Goal: Find specific page/section: Find specific page/section

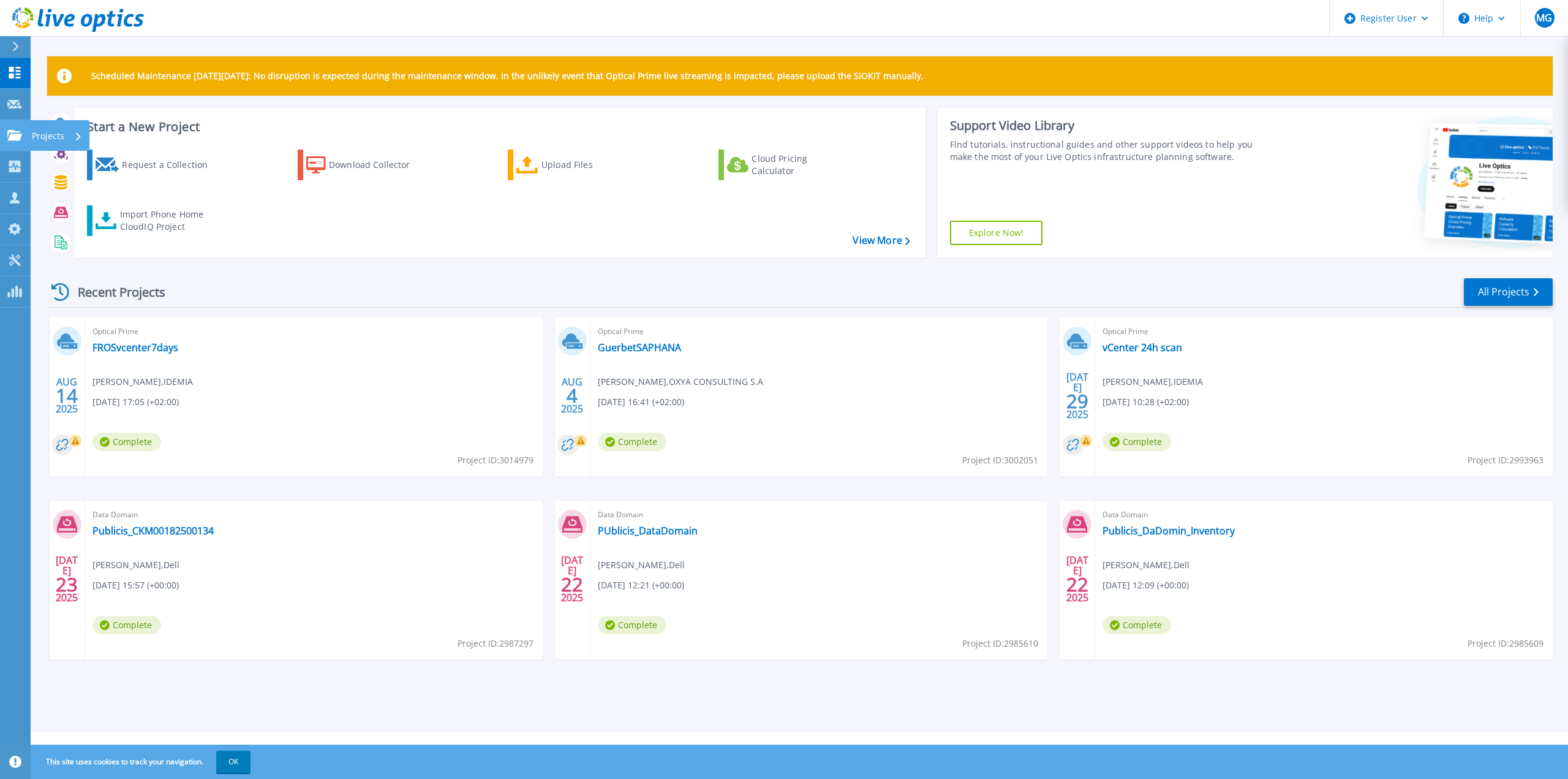
click at [46, 136] on p "Projects" at bounding box center [48, 136] width 33 height 32
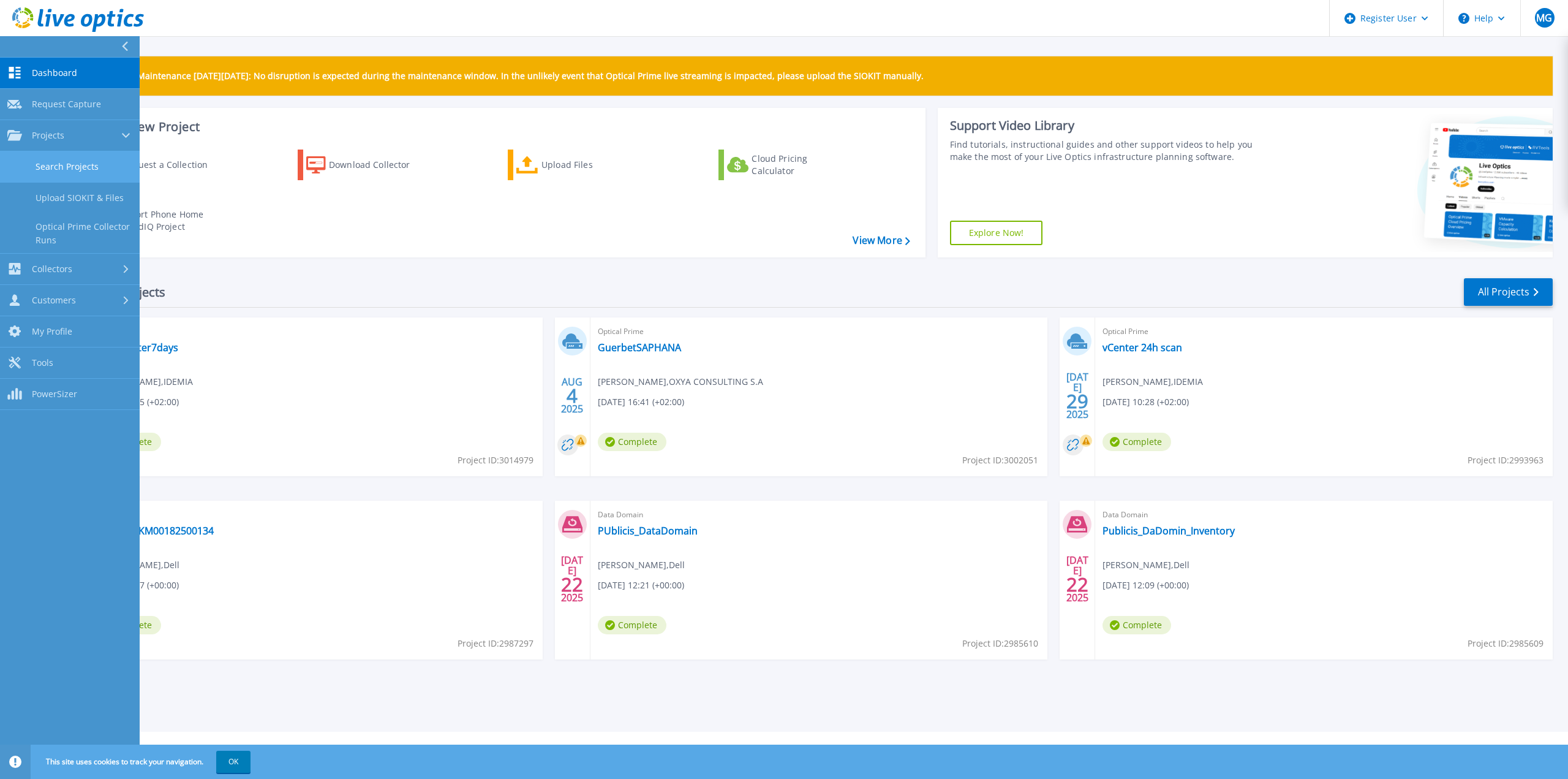
click at [55, 164] on link "Search Projects" at bounding box center [70, 167] width 140 height 31
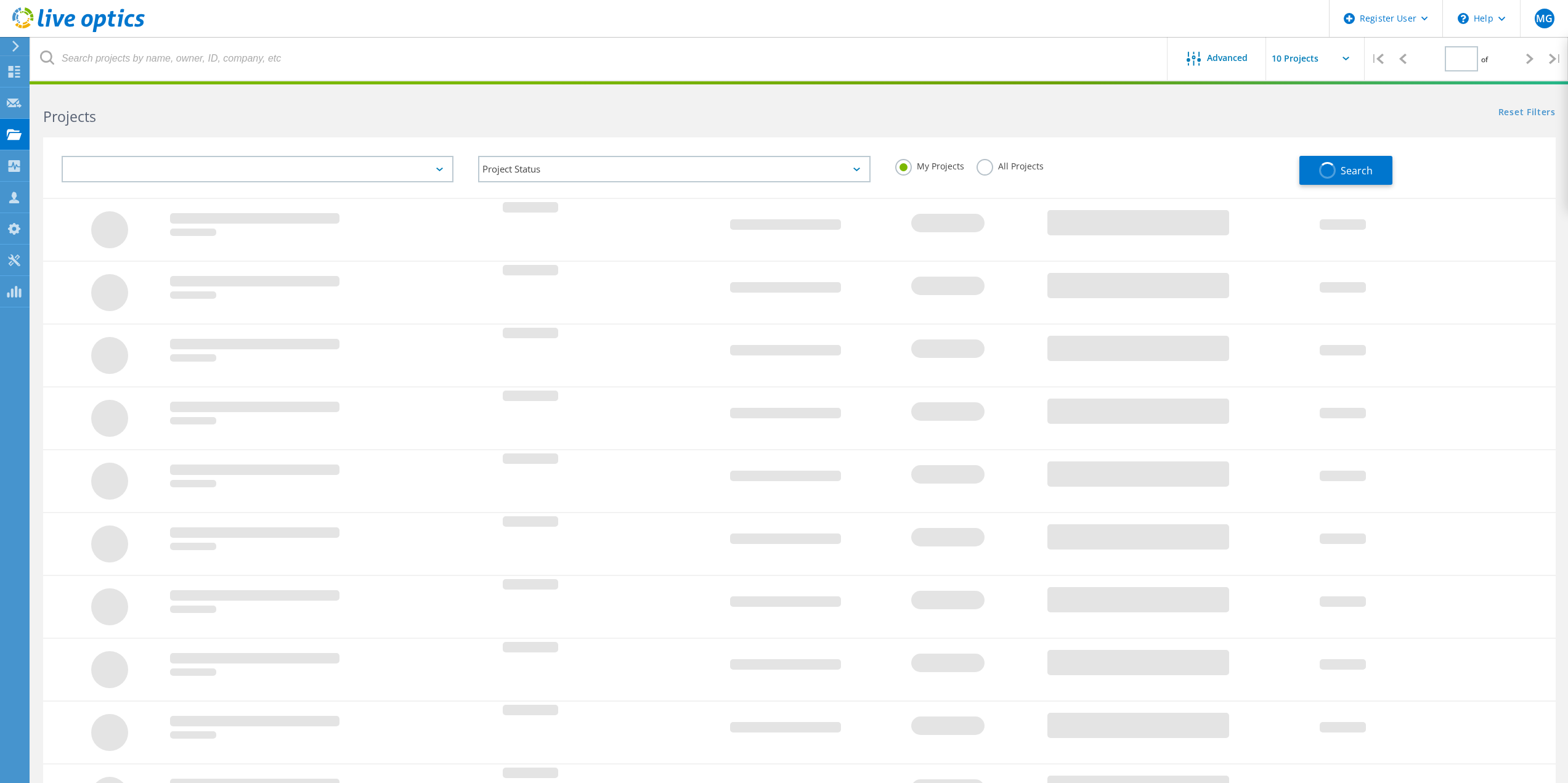
type input "1"
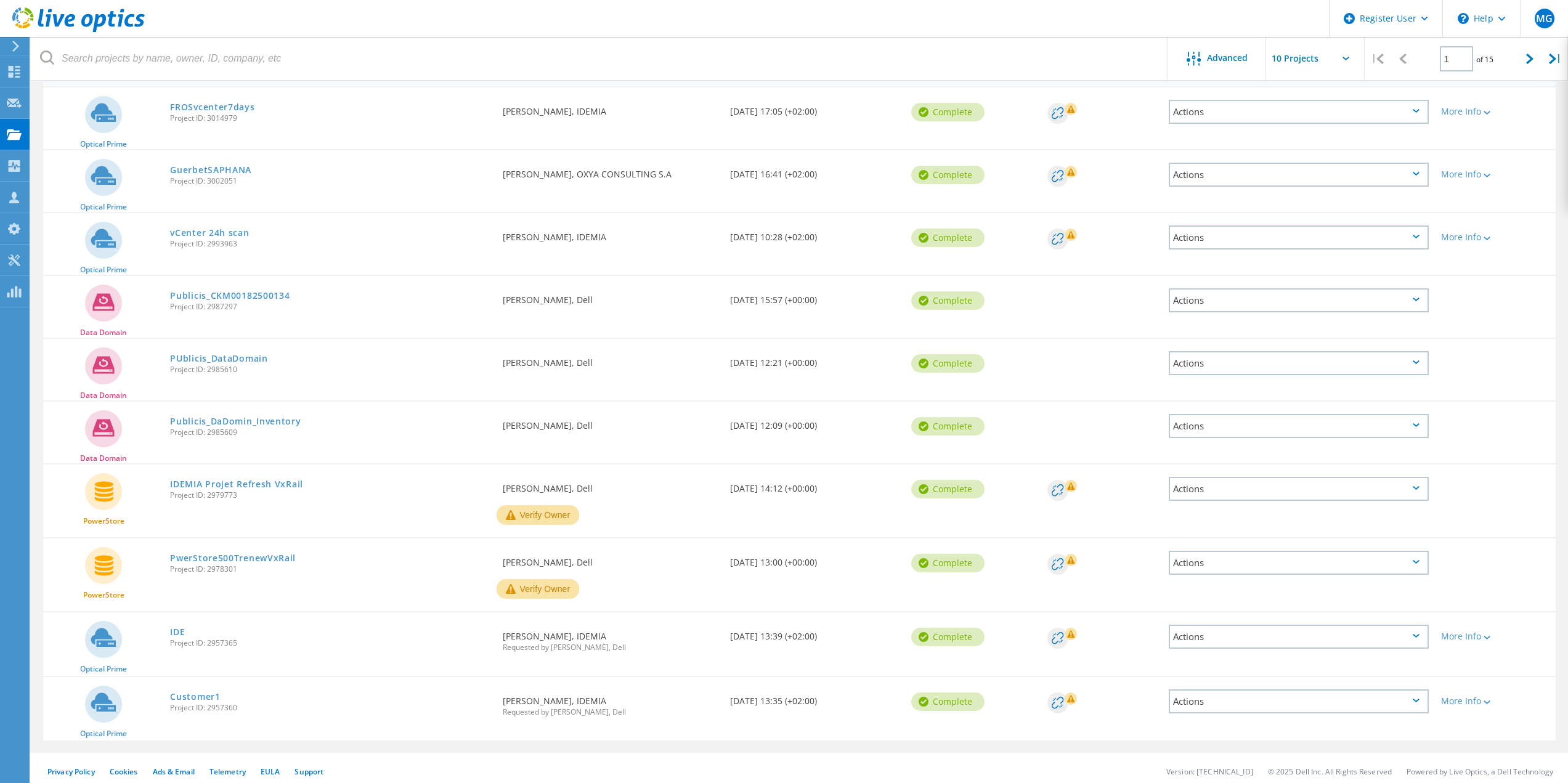
scroll to position [147, 0]
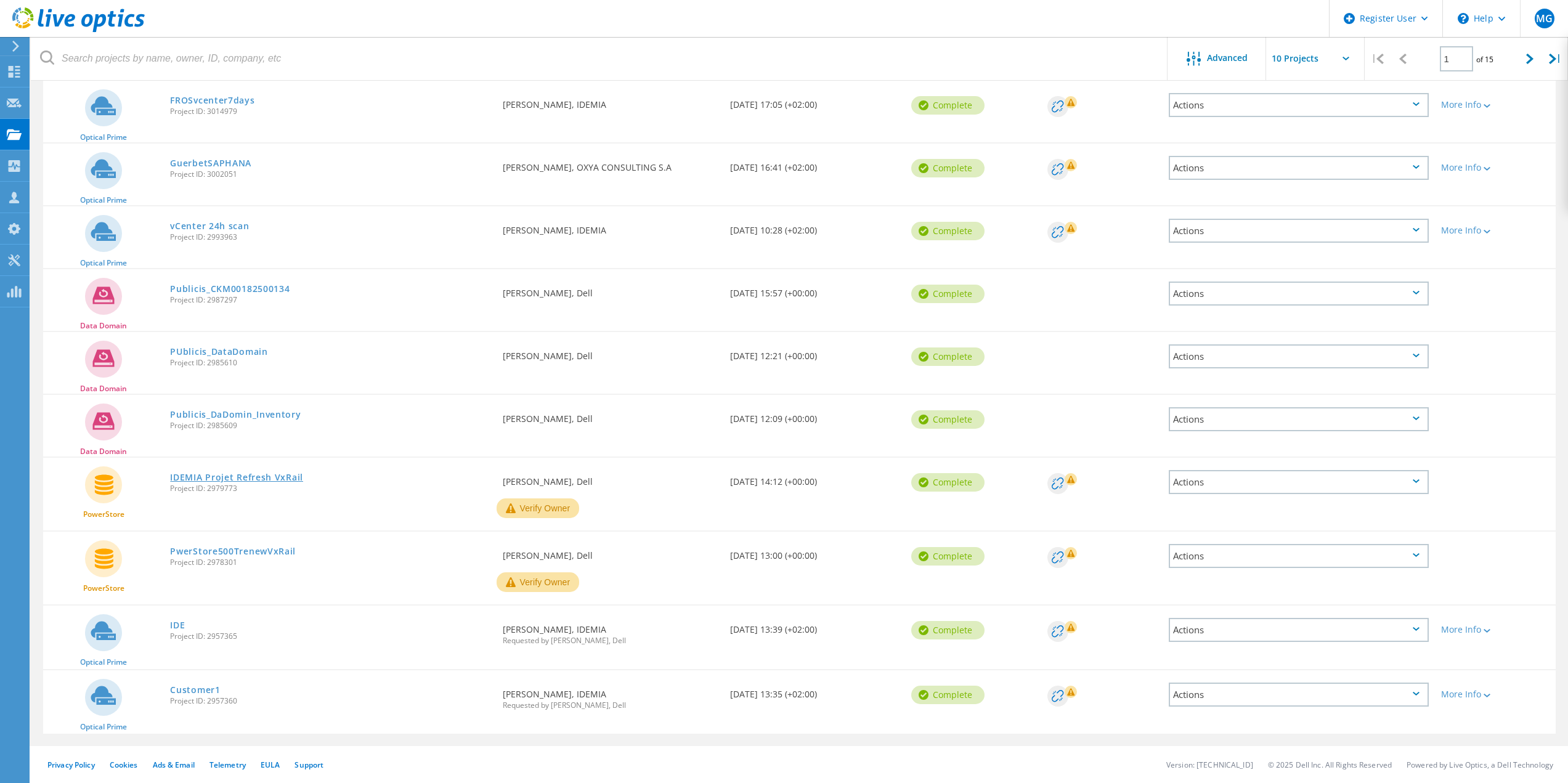
click at [260, 475] on link "IDEMIA Projet Refresh VxRail" at bounding box center [236, 478] width 133 height 9
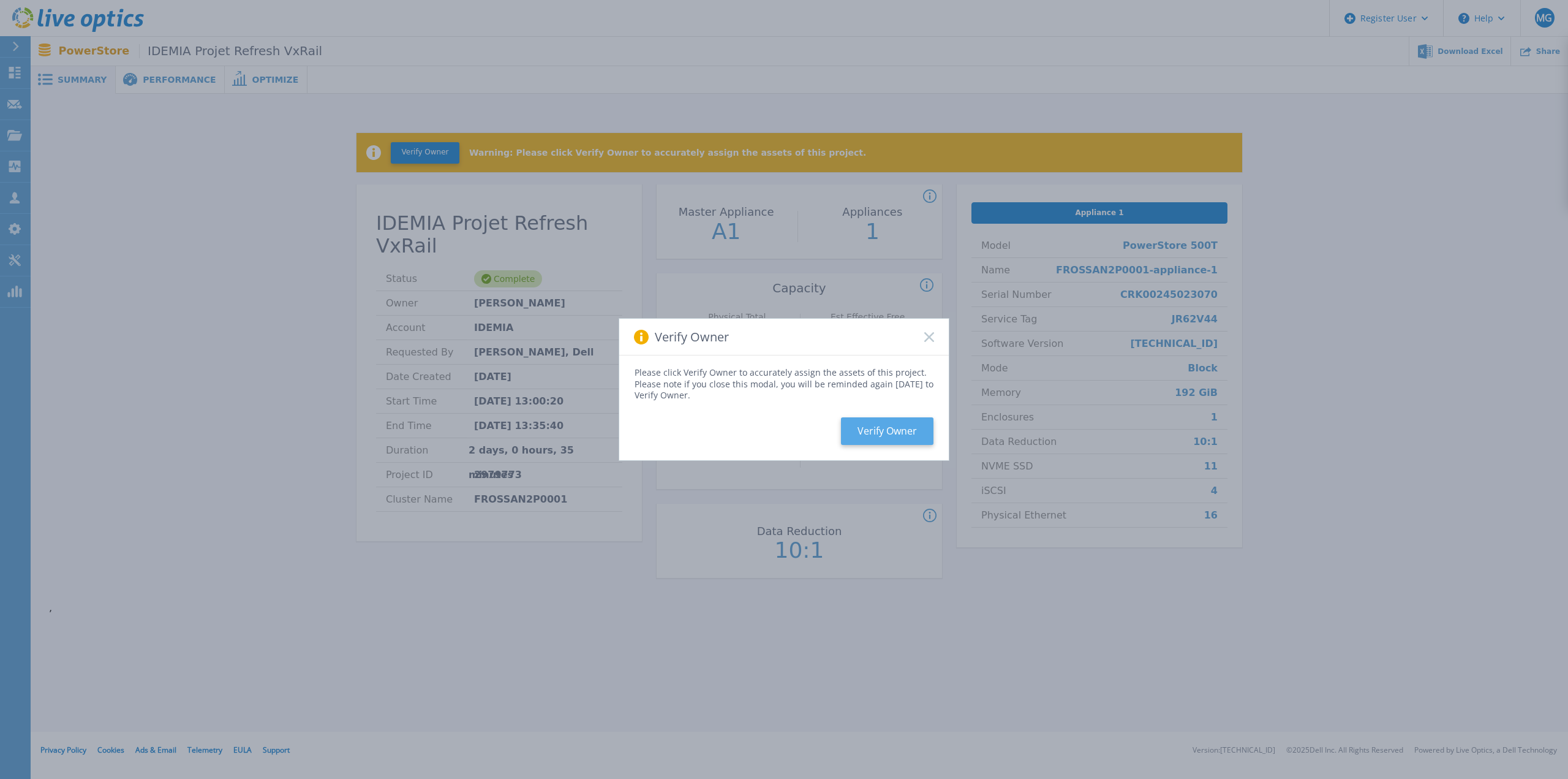
click at [889, 429] on button "Verify Owner" at bounding box center [887, 431] width 92 height 28
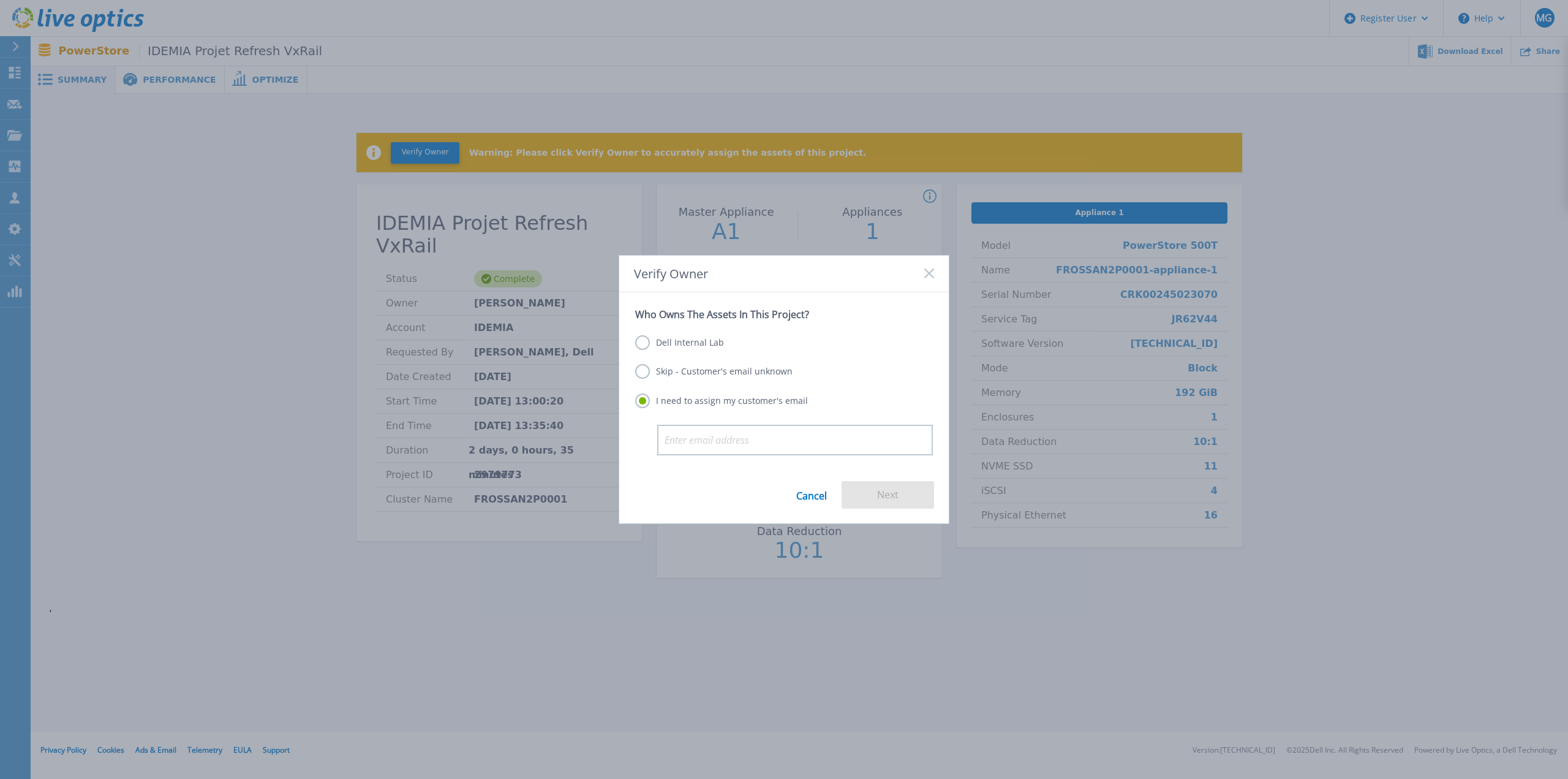
click at [699, 369] on label "Skip - Customer's email unknown" at bounding box center [714, 372] width 158 height 15
click at [0, 0] on input "Skip - Customer's email unknown" at bounding box center [0, 0] width 0 height 0
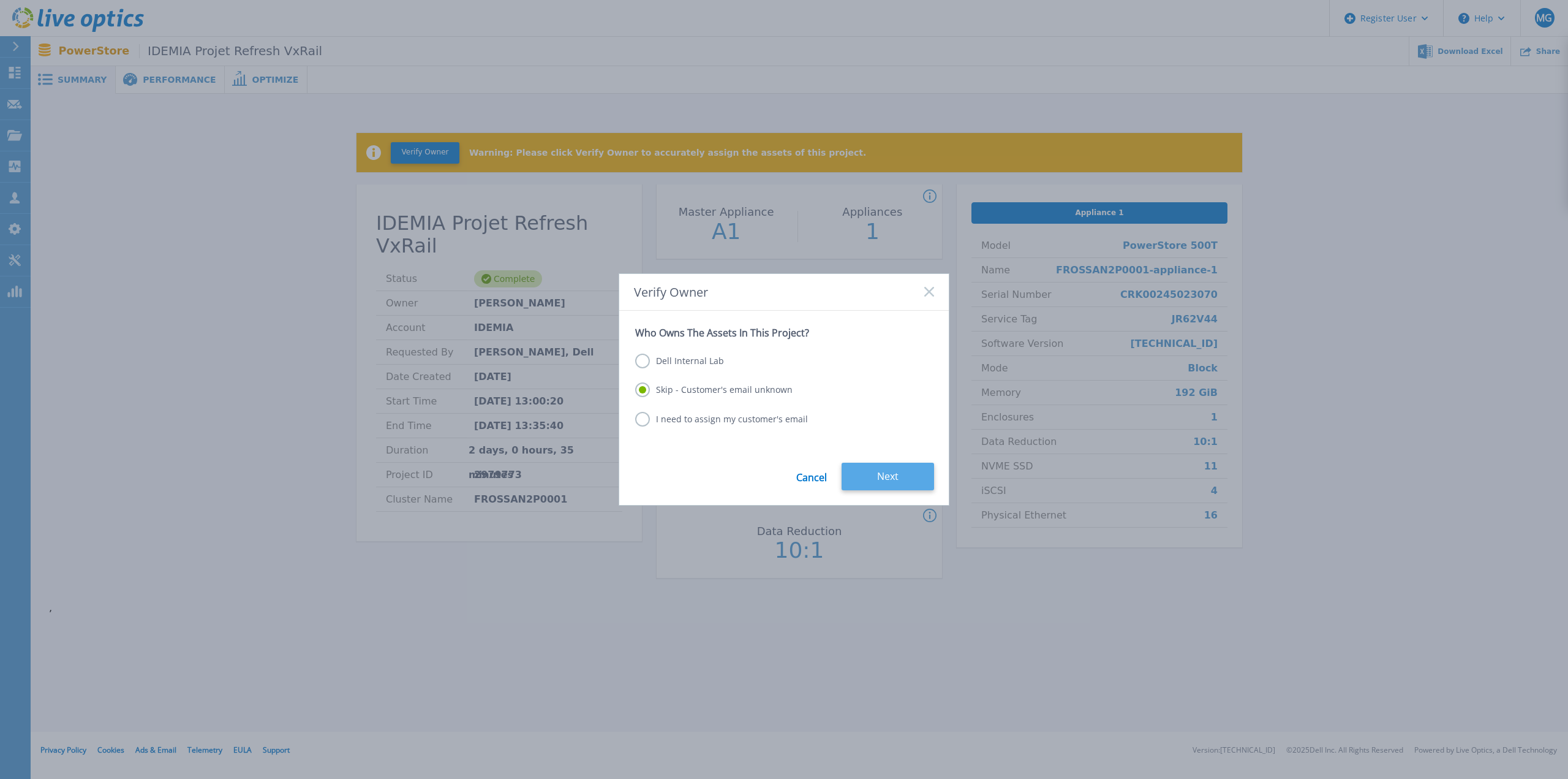
click at [887, 474] on button "Next" at bounding box center [888, 476] width 92 height 28
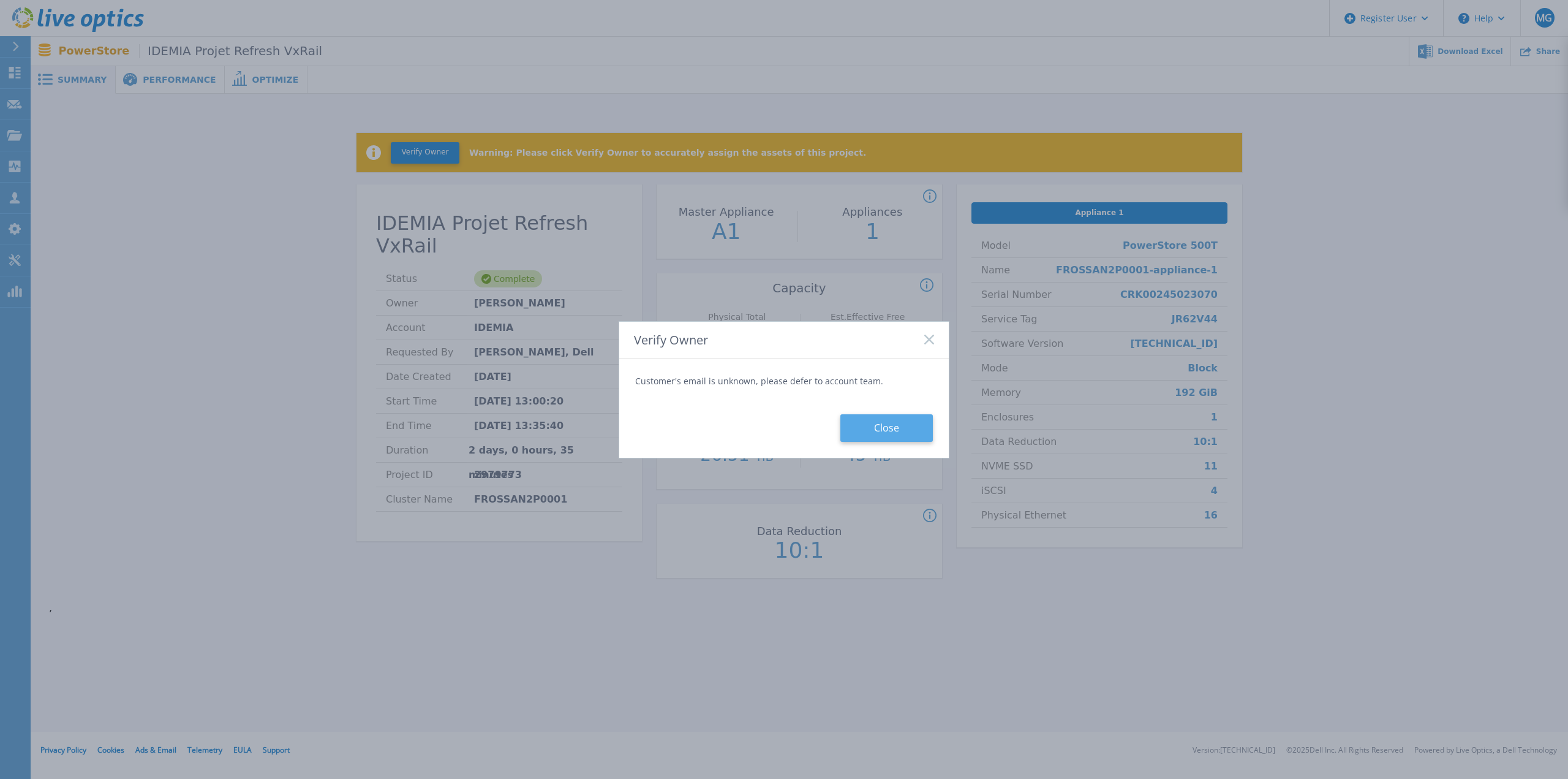
click at [892, 435] on button "Close" at bounding box center [887, 428] width 92 height 28
